Goal: Task Accomplishment & Management: Use online tool/utility

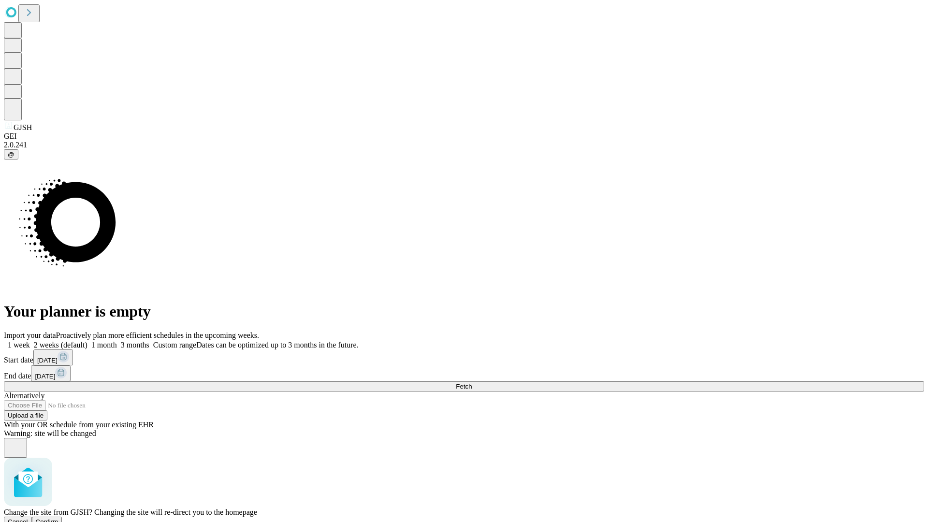
click at [58, 518] on span "Confirm" at bounding box center [47, 521] width 23 height 7
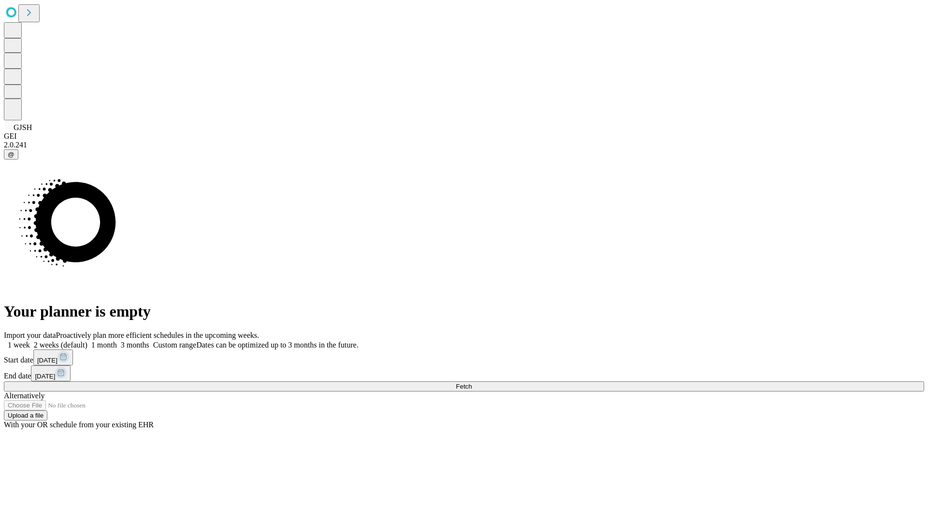
click at [30, 341] on label "1 week" at bounding box center [17, 345] width 26 height 8
click at [472, 383] on span "Fetch" at bounding box center [464, 386] width 16 height 7
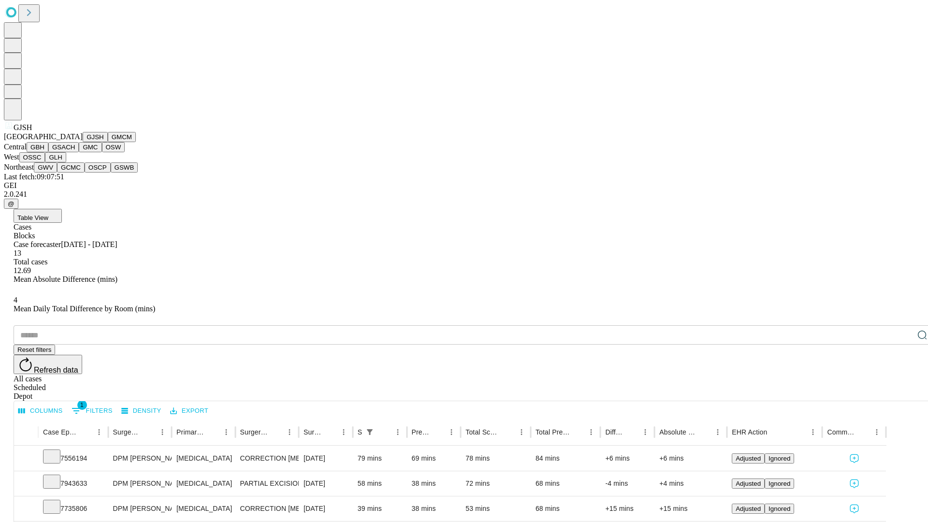
click at [108, 142] on button "GMCM" at bounding box center [122, 137] width 28 height 10
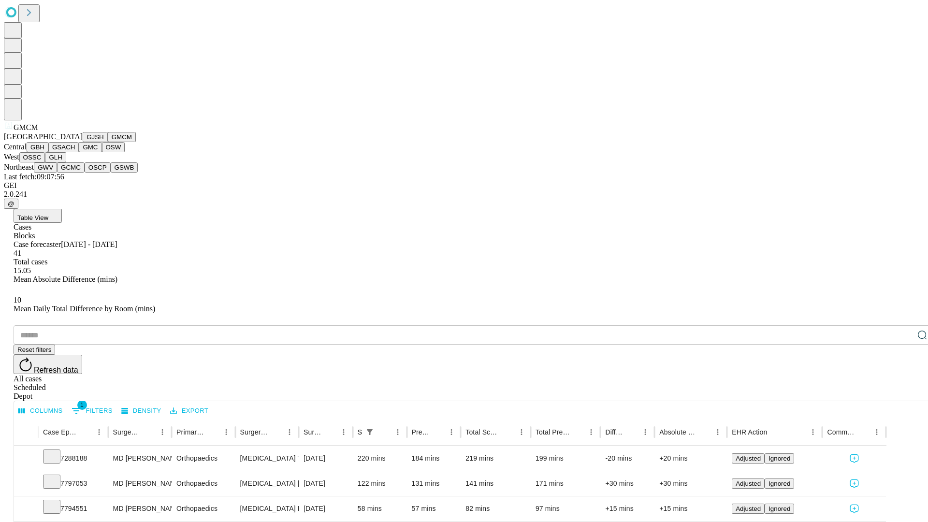
click at [48, 152] on button "GBH" at bounding box center [38, 147] width 22 height 10
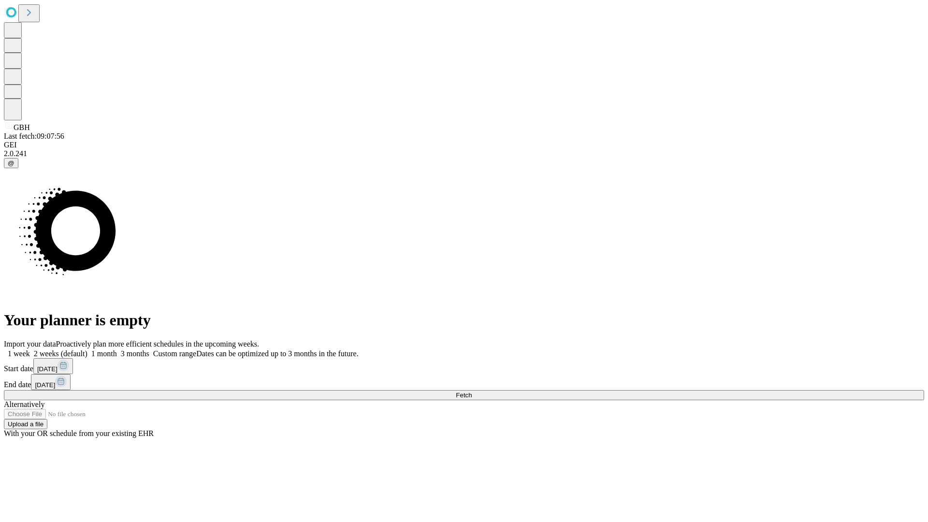
click at [30, 349] on label "1 week" at bounding box center [17, 353] width 26 height 8
click at [472, 391] on span "Fetch" at bounding box center [464, 394] width 16 height 7
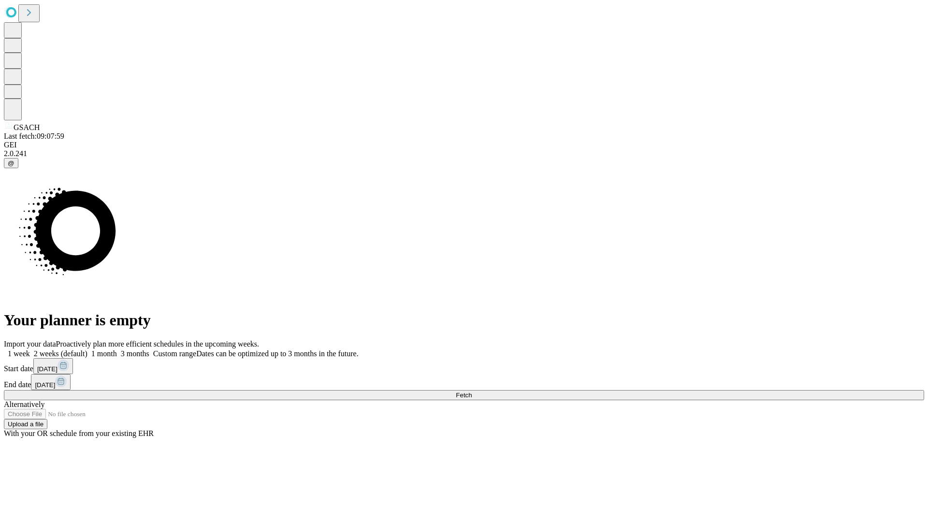
click at [30, 349] on label "1 week" at bounding box center [17, 353] width 26 height 8
click at [472, 391] on span "Fetch" at bounding box center [464, 394] width 16 height 7
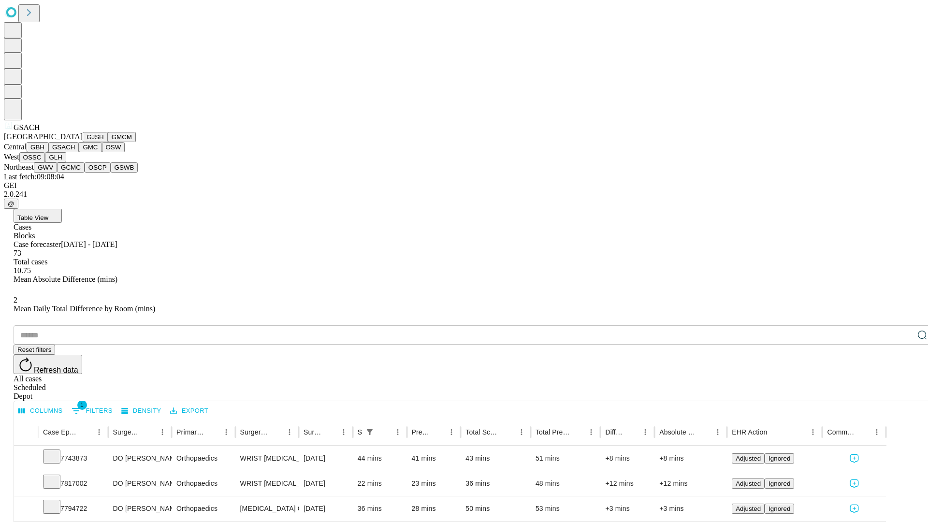
click at [79, 152] on button "GMC" at bounding box center [90, 147] width 23 height 10
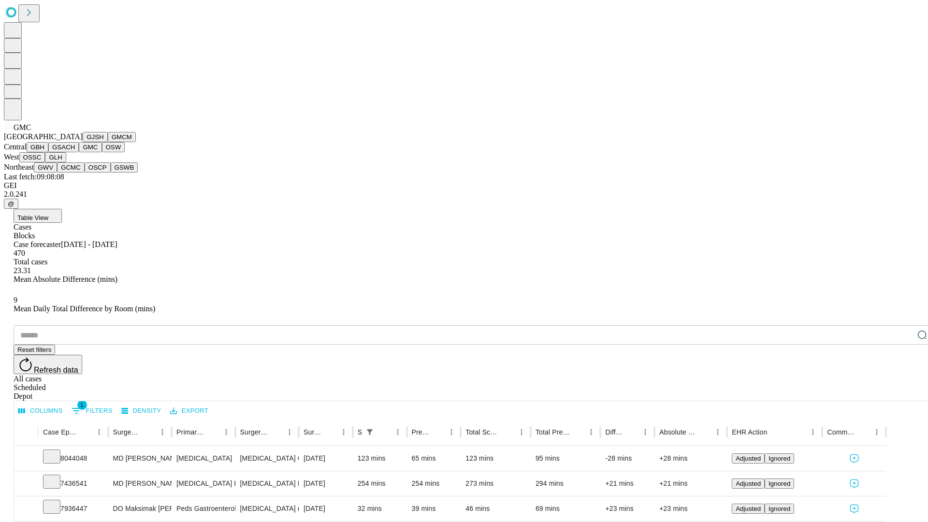
click at [102, 152] on button "OSW" at bounding box center [113, 147] width 23 height 10
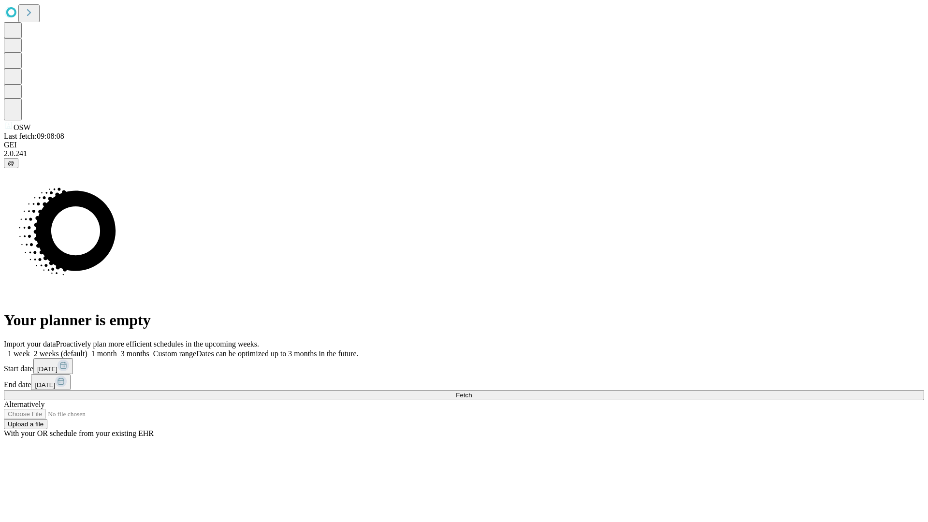
click at [30, 349] on label "1 week" at bounding box center [17, 353] width 26 height 8
click at [472, 391] on span "Fetch" at bounding box center [464, 394] width 16 height 7
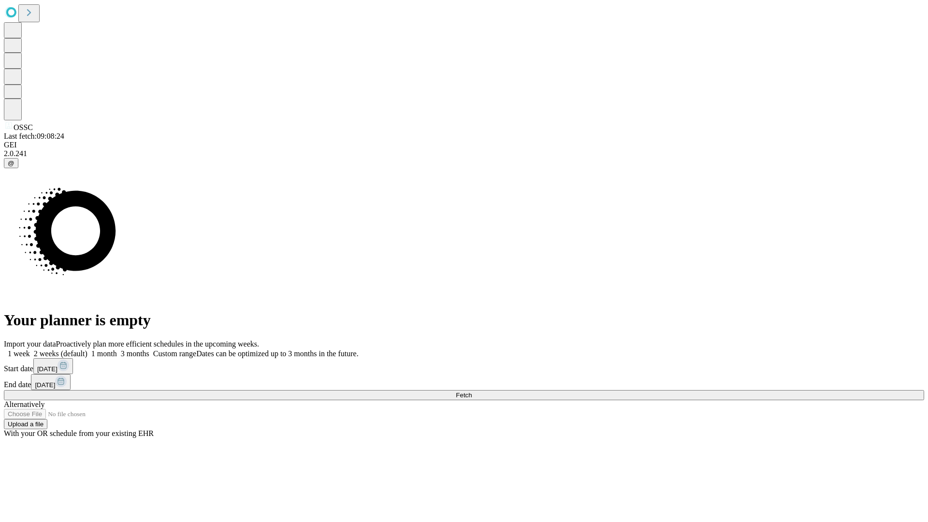
click at [30, 349] on label "1 week" at bounding box center [17, 353] width 26 height 8
click at [472, 391] on span "Fetch" at bounding box center [464, 394] width 16 height 7
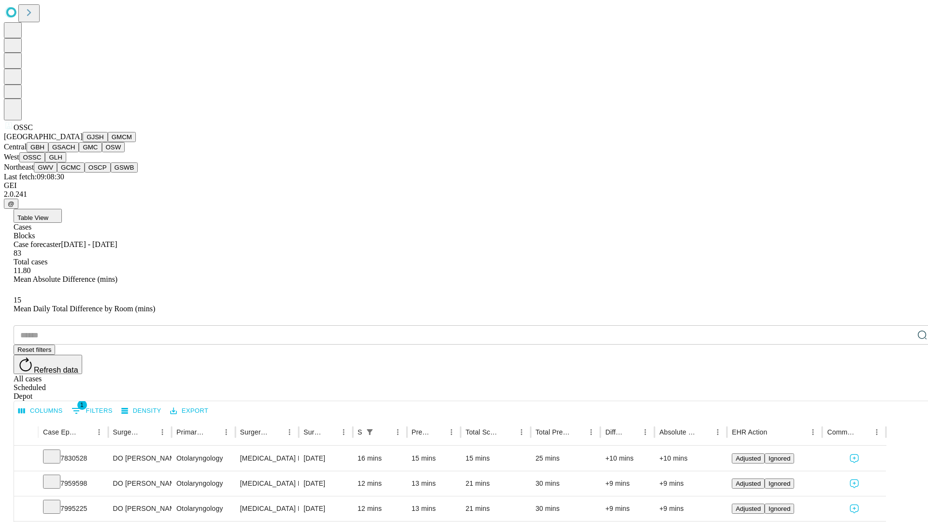
click at [66, 162] on button "GLH" at bounding box center [55, 157] width 21 height 10
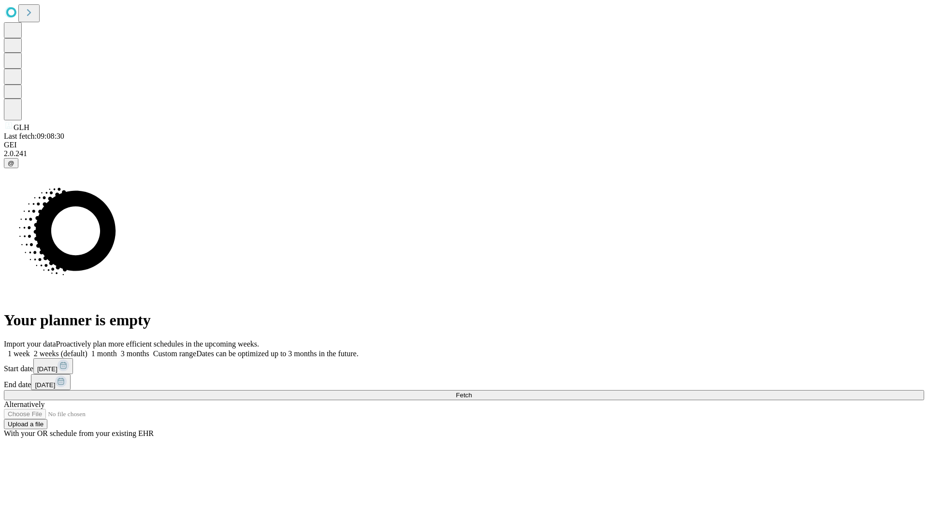
click at [30, 349] on label "1 week" at bounding box center [17, 353] width 26 height 8
click at [472, 391] on span "Fetch" at bounding box center [464, 394] width 16 height 7
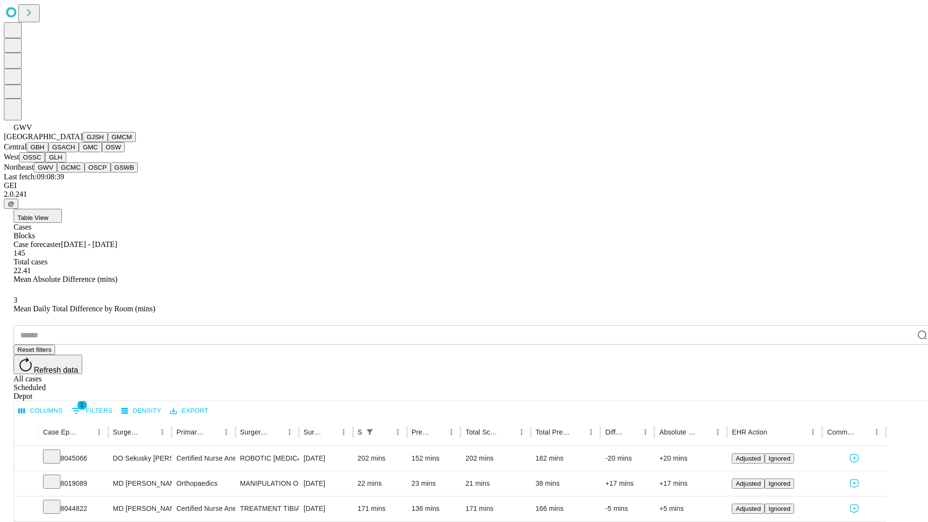
click at [75, 172] on button "GCMC" at bounding box center [71, 167] width 28 height 10
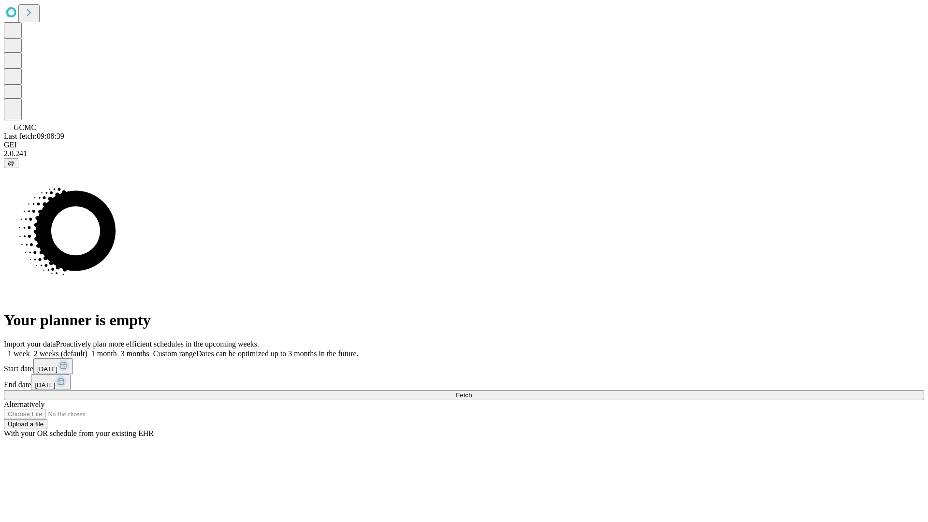
click at [30, 349] on label "1 week" at bounding box center [17, 353] width 26 height 8
click at [472, 391] on span "Fetch" at bounding box center [464, 394] width 16 height 7
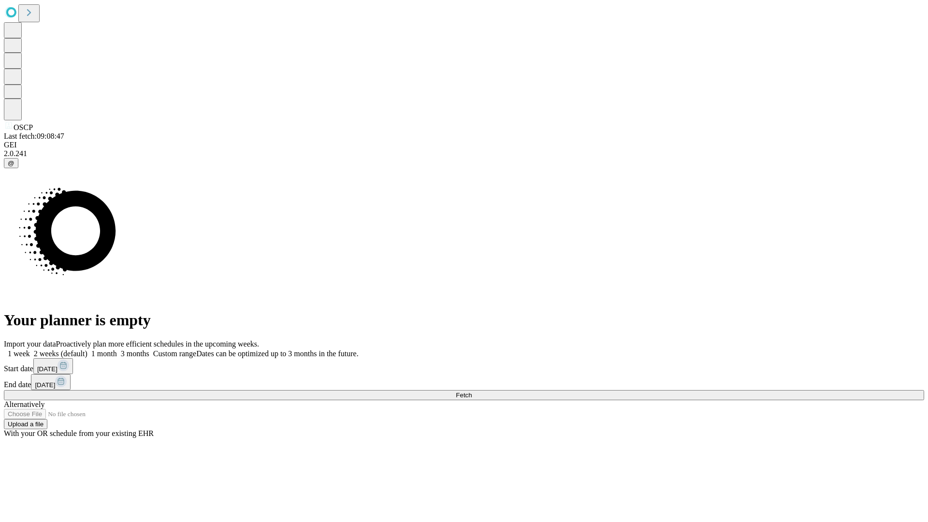
click at [30, 349] on label "1 week" at bounding box center [17, 353] width 26 height 8
click at [472, 391] on span "Fetch" at bounding box center [464, 394] width 16 height 7
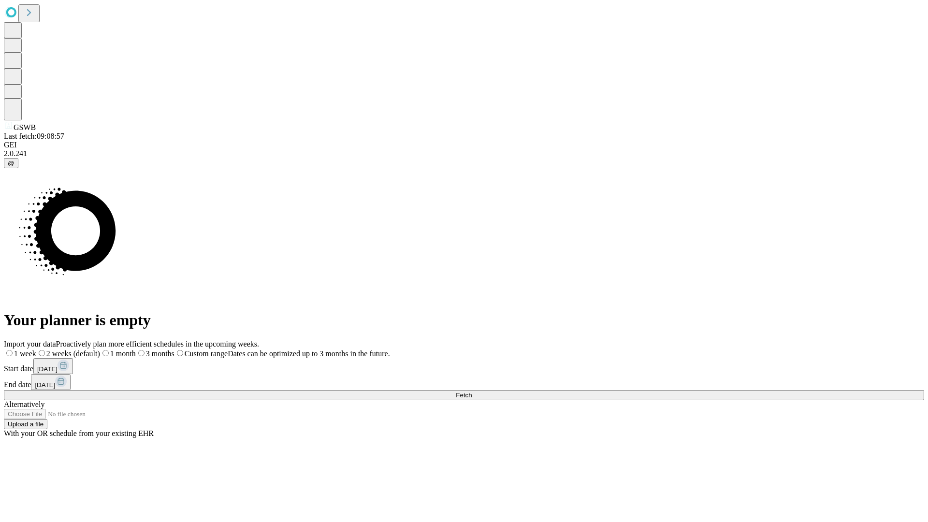
click at [36, 349] on label "1 week" at bounding box center [20, 353] width 32 height 8
click at [472, 391] on span "Fetch" at bounding box center [464, 394] width 16 height 7
